Goal: Task Accomplishment & Management: Manage account settings

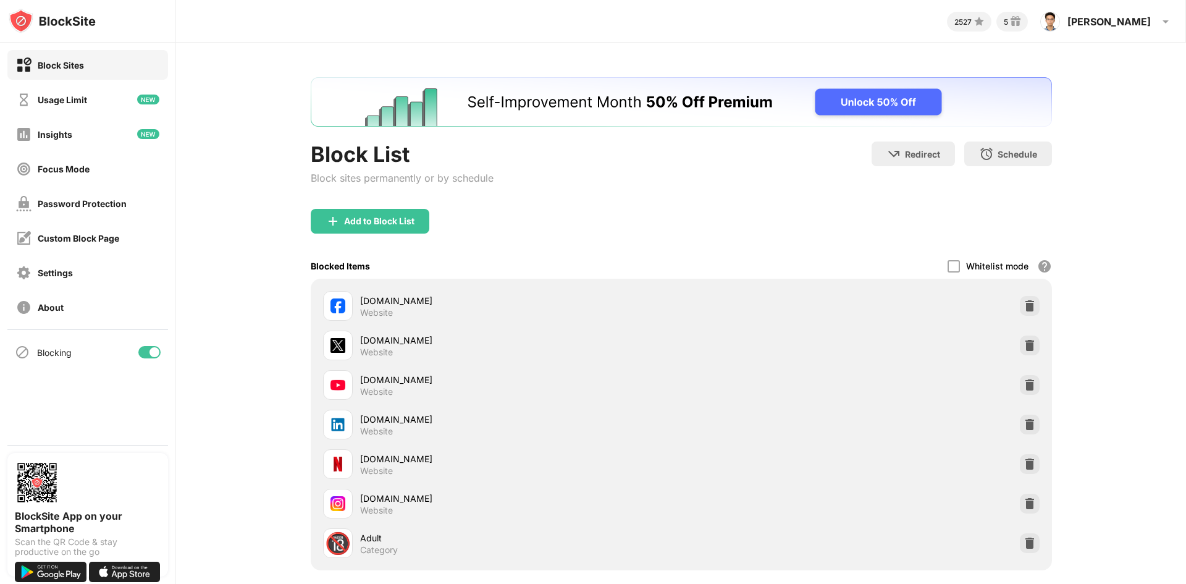
click at [152, 350] on div at bounding box center [154, 352] width 10 height 10
click at [153, 350] on div at bounding box center [149, 352] width 22 height 12
click at [146, 350] on div at bounding box center [149, 352] width 22 height 12
click at [158, 352] on div at bounding box center [149, 352] width 22 height 12
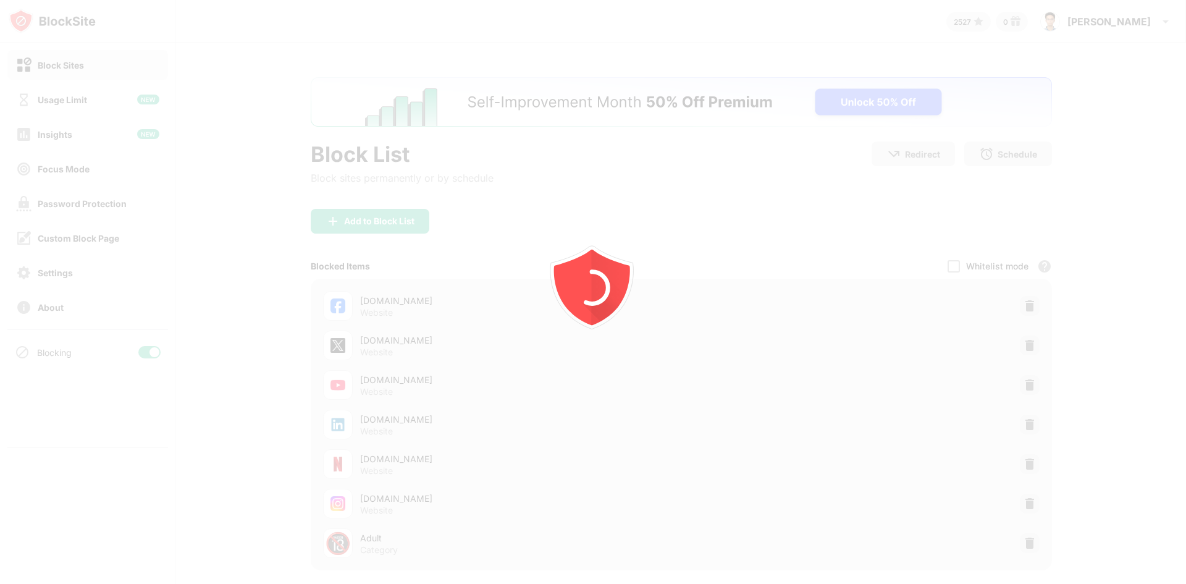
click at [153, 354] on div at bounding box center [593, 292] width 1186 height 584
click at [151, 354] on div at bounding box center [593, 292] width 1186 height 584
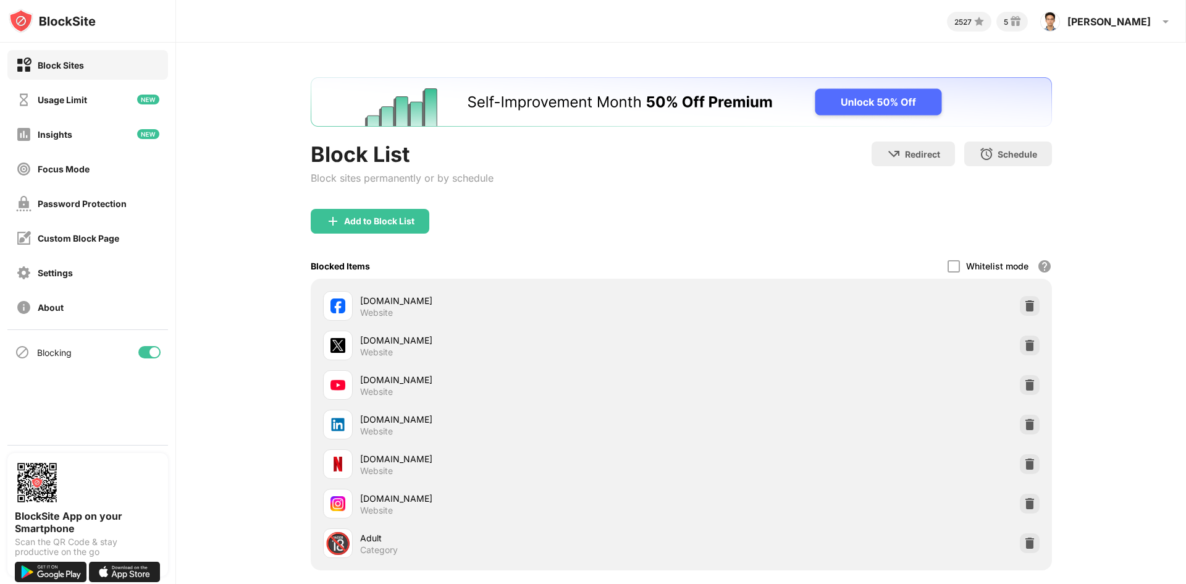
click at [151, 354] on div at bounding box center [154, 352] width 10 height 10
click at [151, 357] on div at bounding box center [149, 352] width 22 height 12
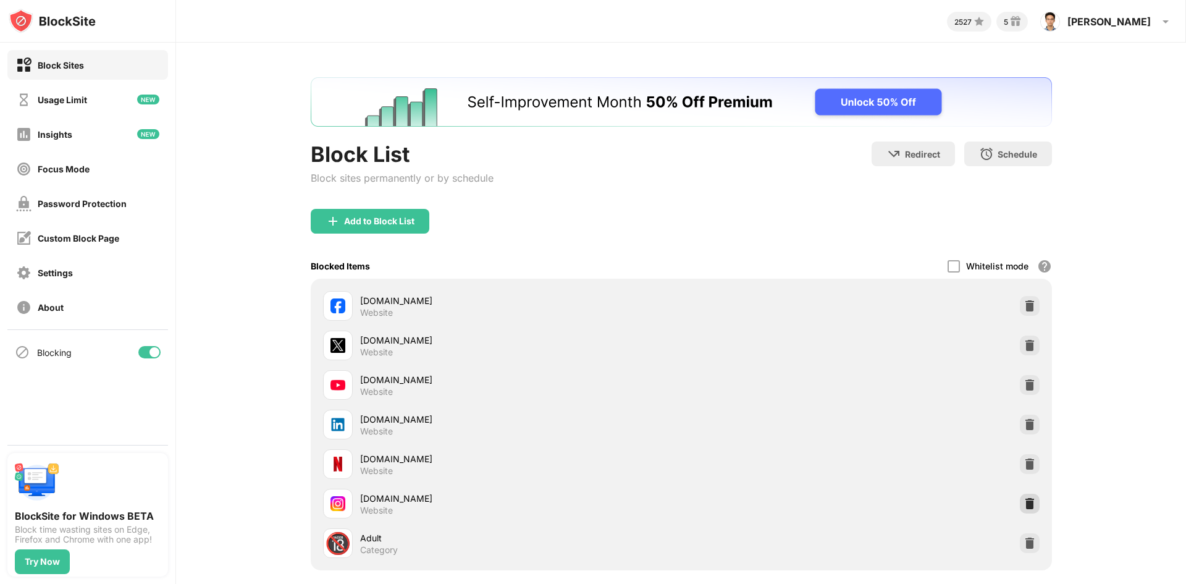
click at [1030, 507] on img at bounding box center [1029, 503] width 12 height 12
